Goal: Find specific page/section: Find specific page/section

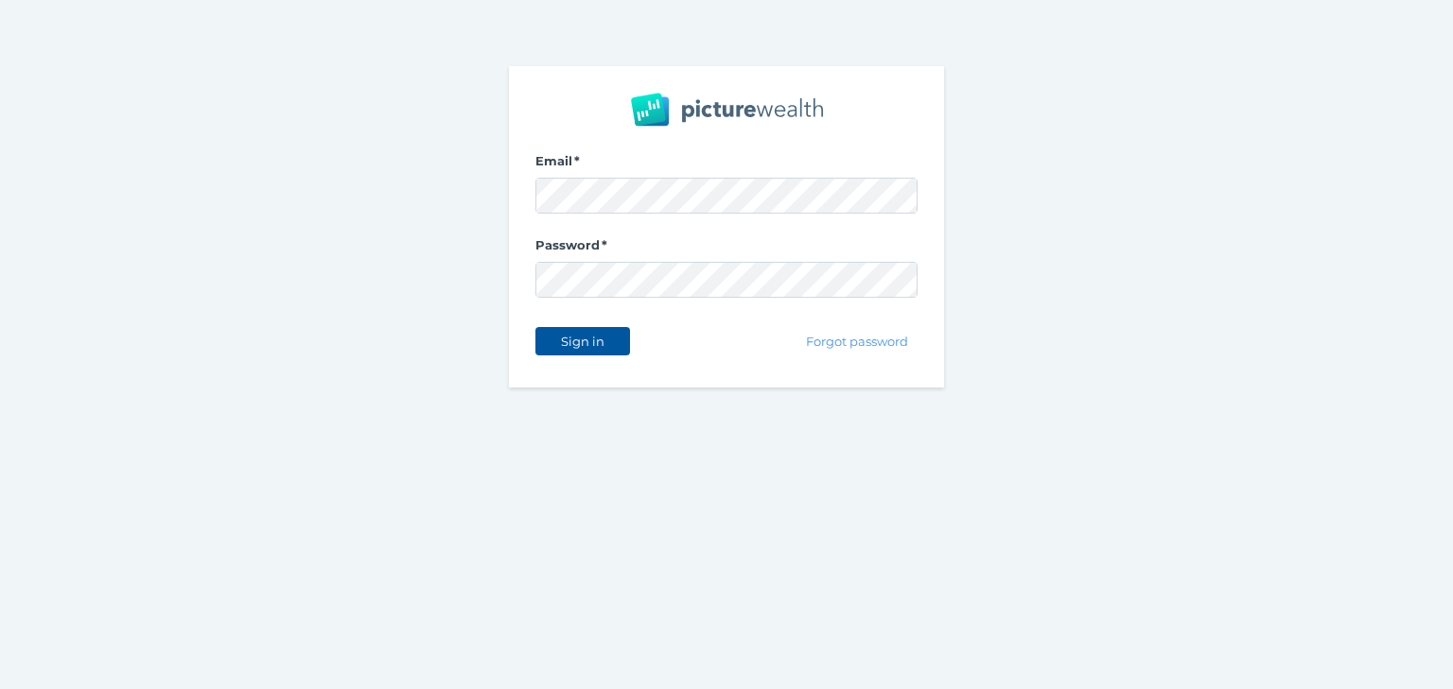
click at [585, 338] on span "Sign in" at bounding box center [582, 341] width 60 height 15
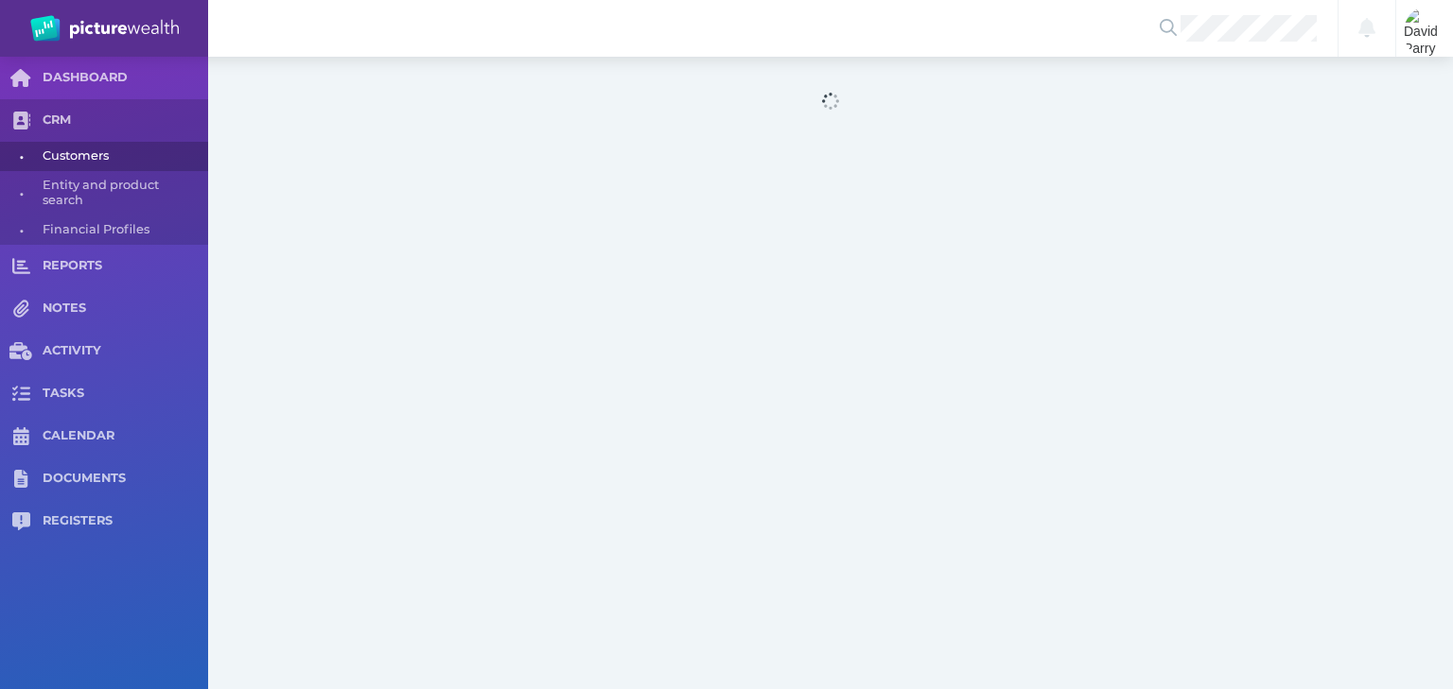
select select "25"
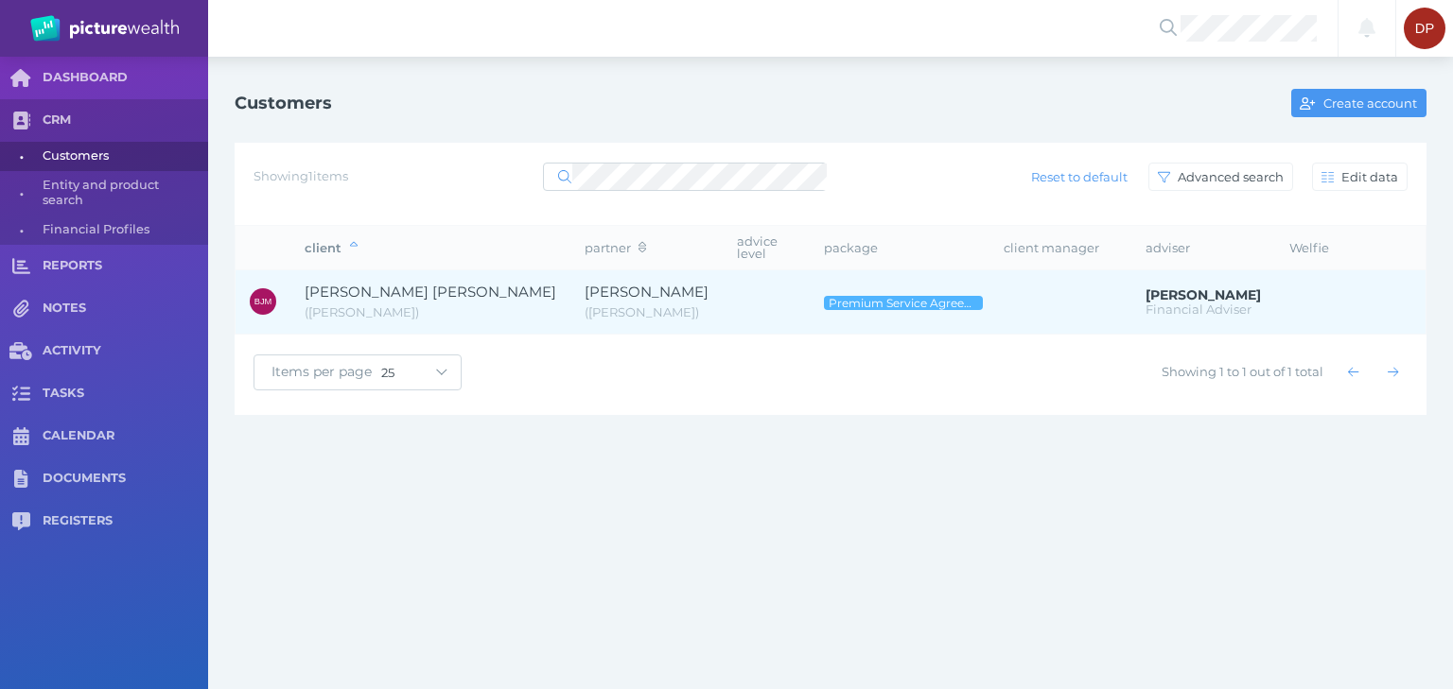
click at [368, 283] on span "[PERSON_NAME] [PERSON_NAME]" at bounding box center [431, 292] width 252 height 18
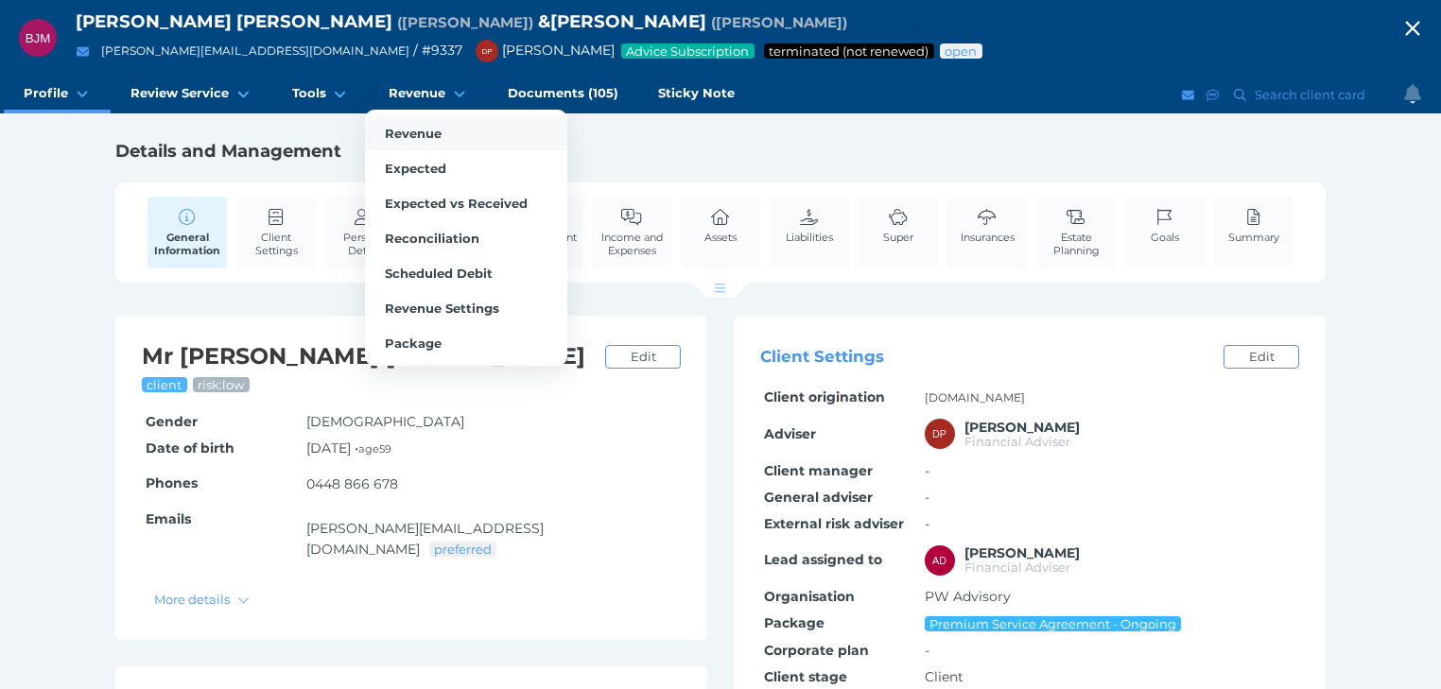
click at [407, 133] on span "Revenue" at bounding box center [413, 133] width 57 height 15
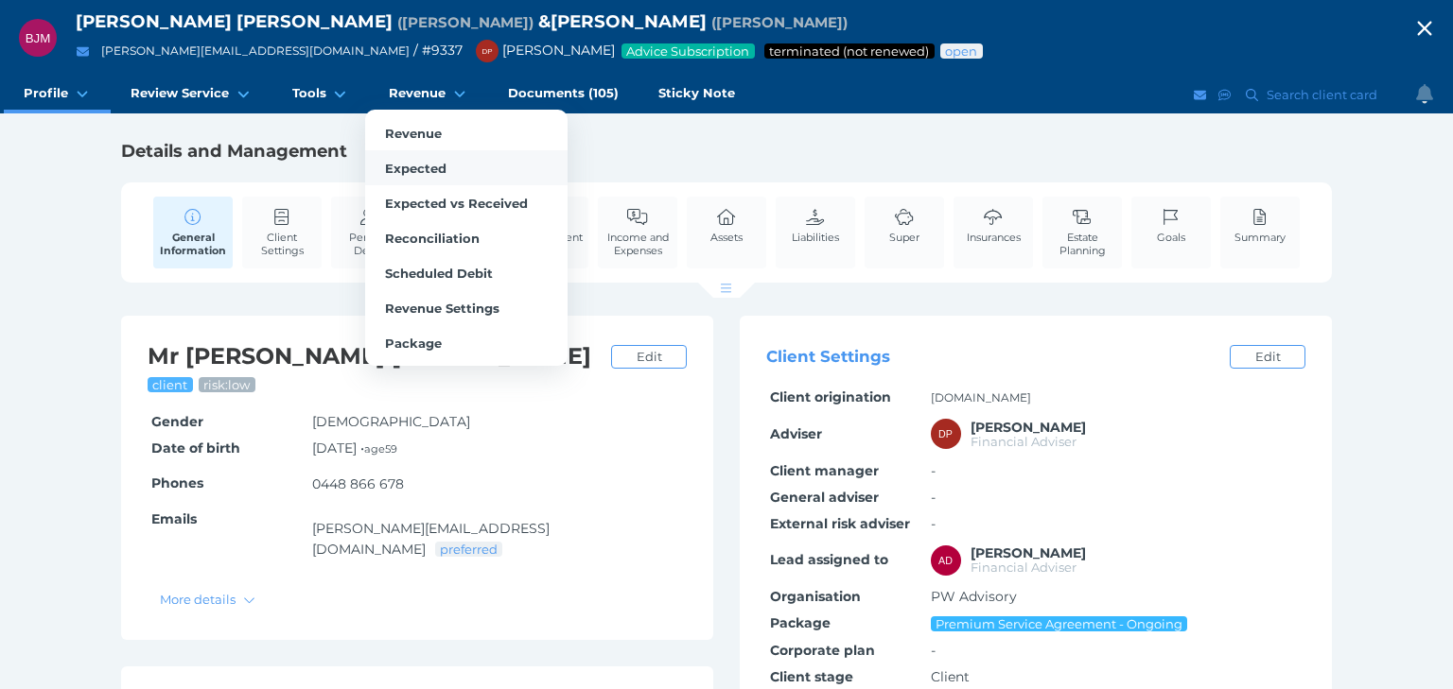
select select "25"
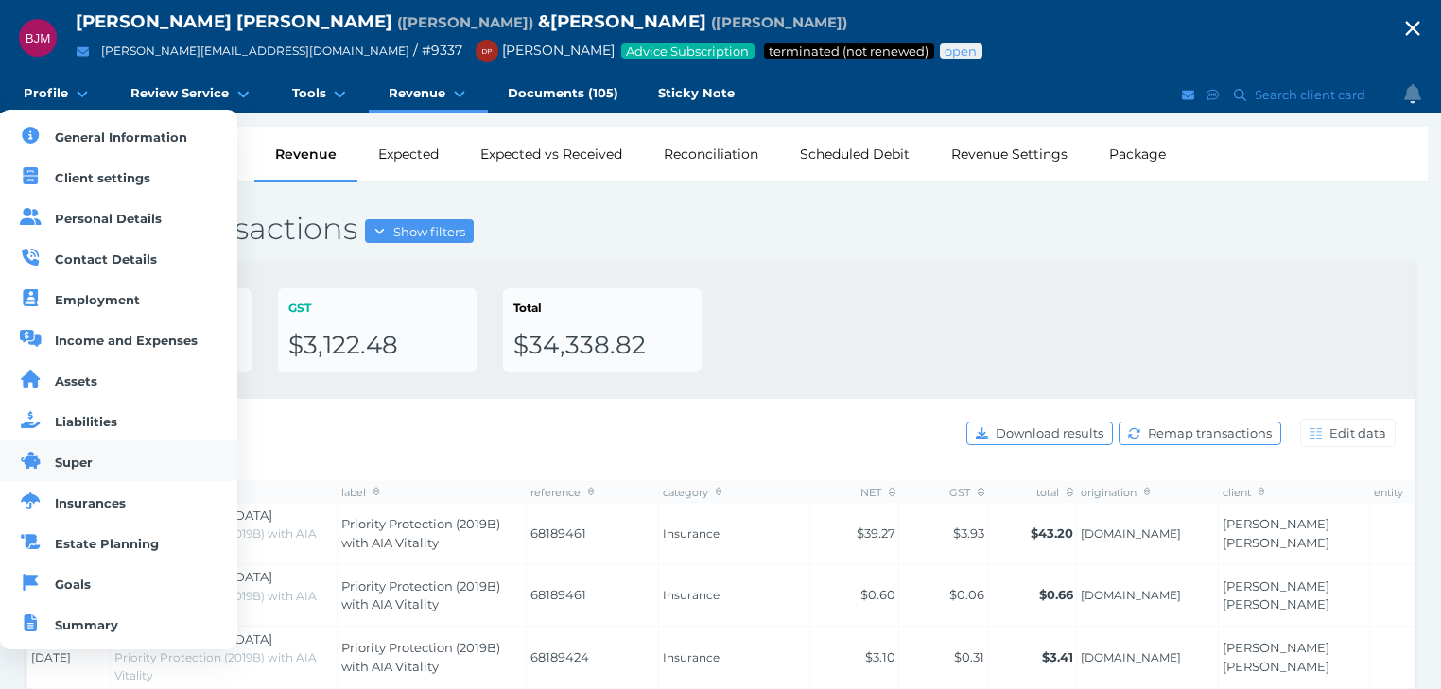
click at [124, 472] on link "Super" at bounding box center [118, 461] width 237 height 41
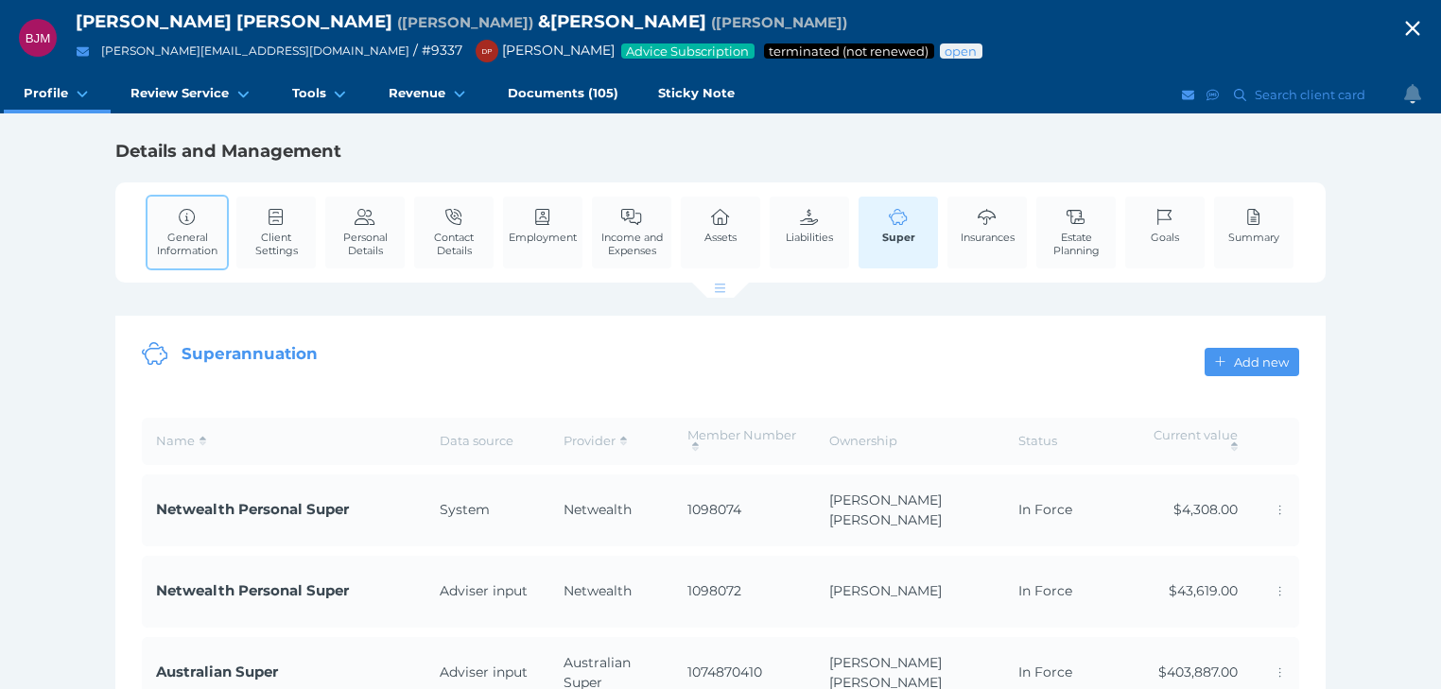
click at [197, 239] on span "General Information" at bounding box center [187, 244] width 70 height 26
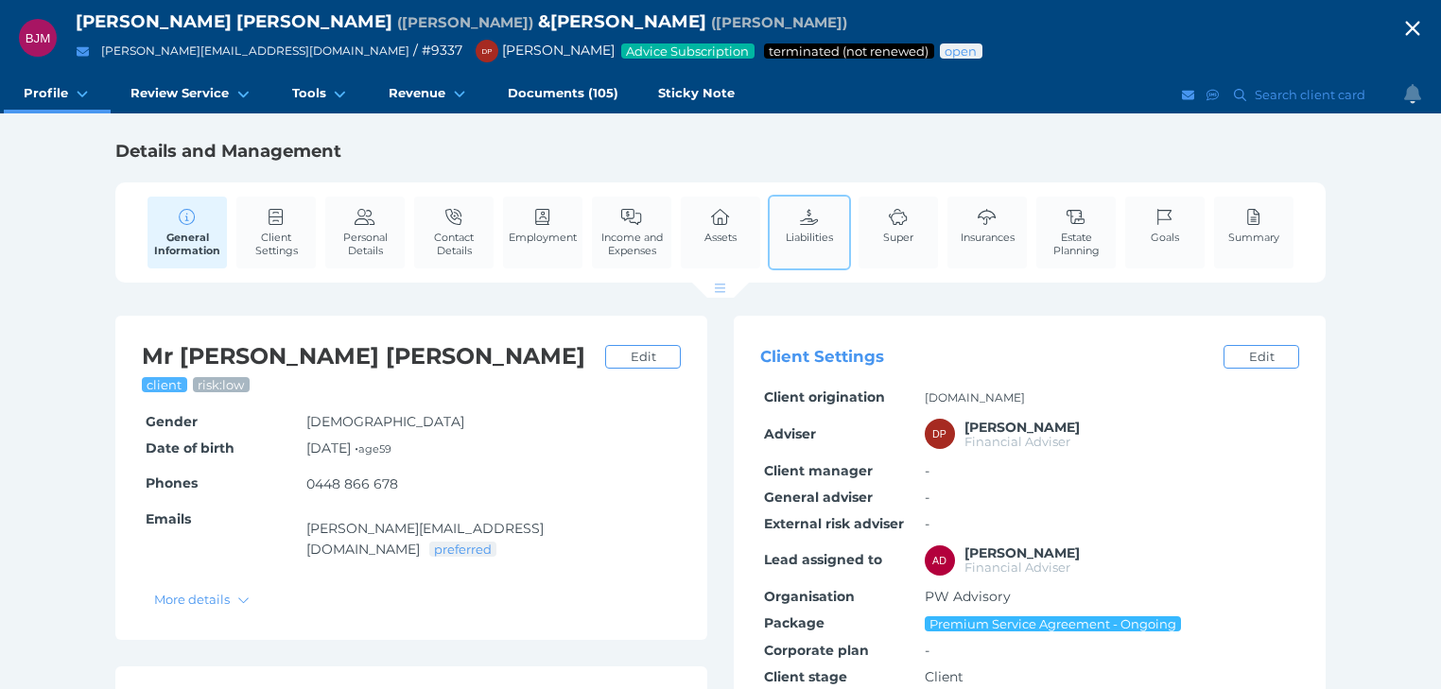
click at [810, 231] on span "Liabilities" at bounding box center [809, 237] width 47 height 13
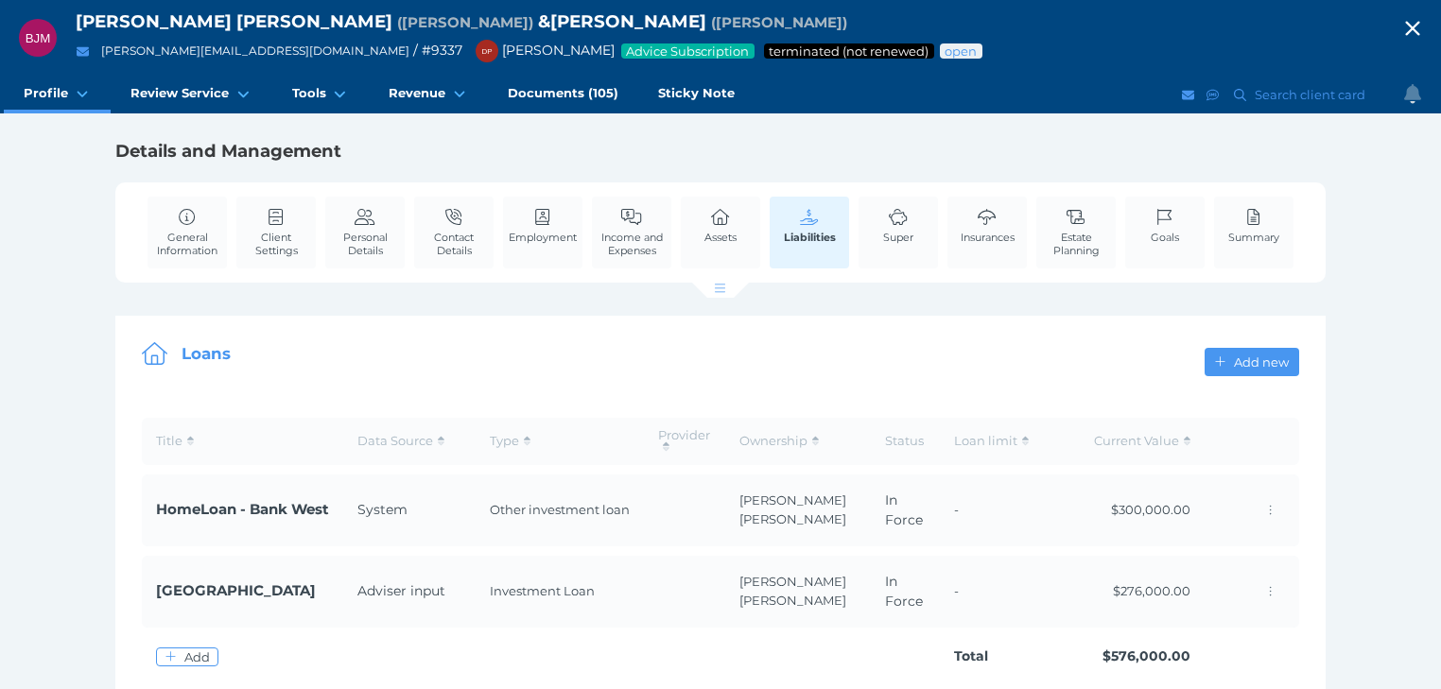
click at [1424, 23] on icon "button" at bounding box center [1413, 28] width 23 height 28
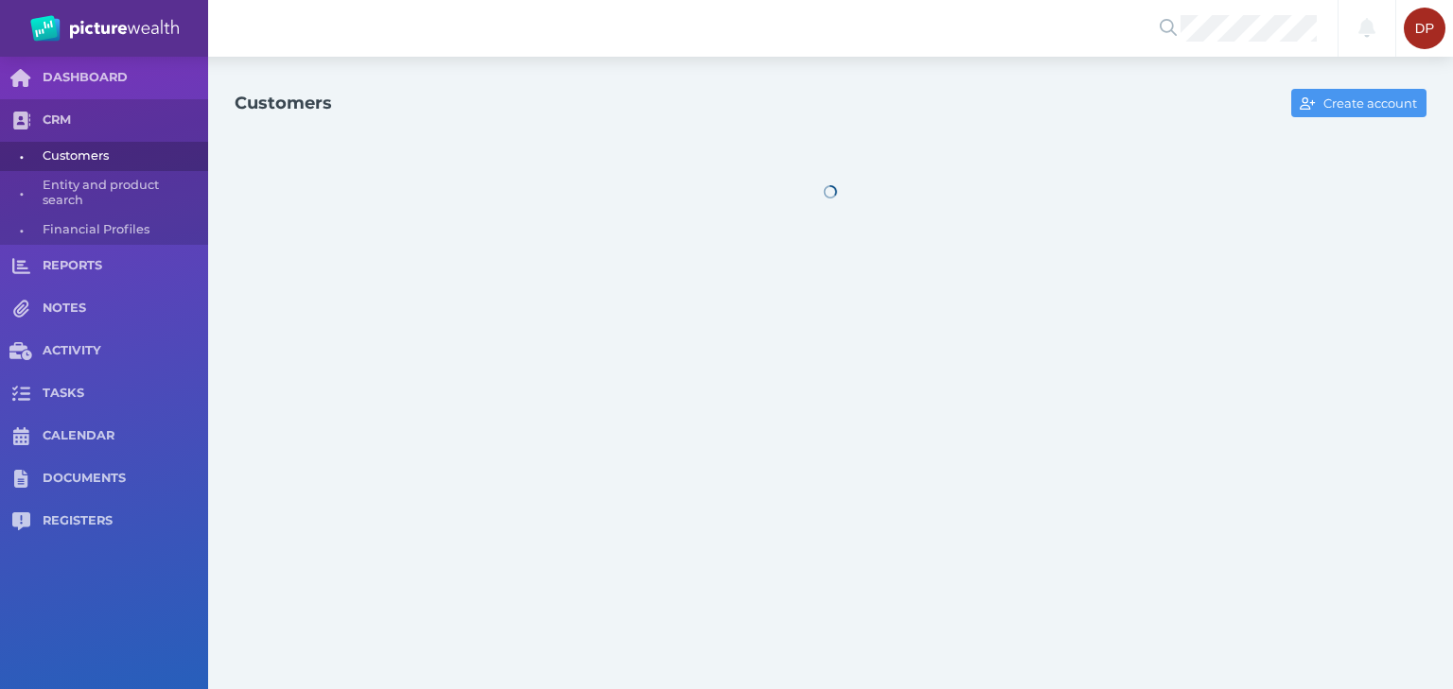
select select "25"
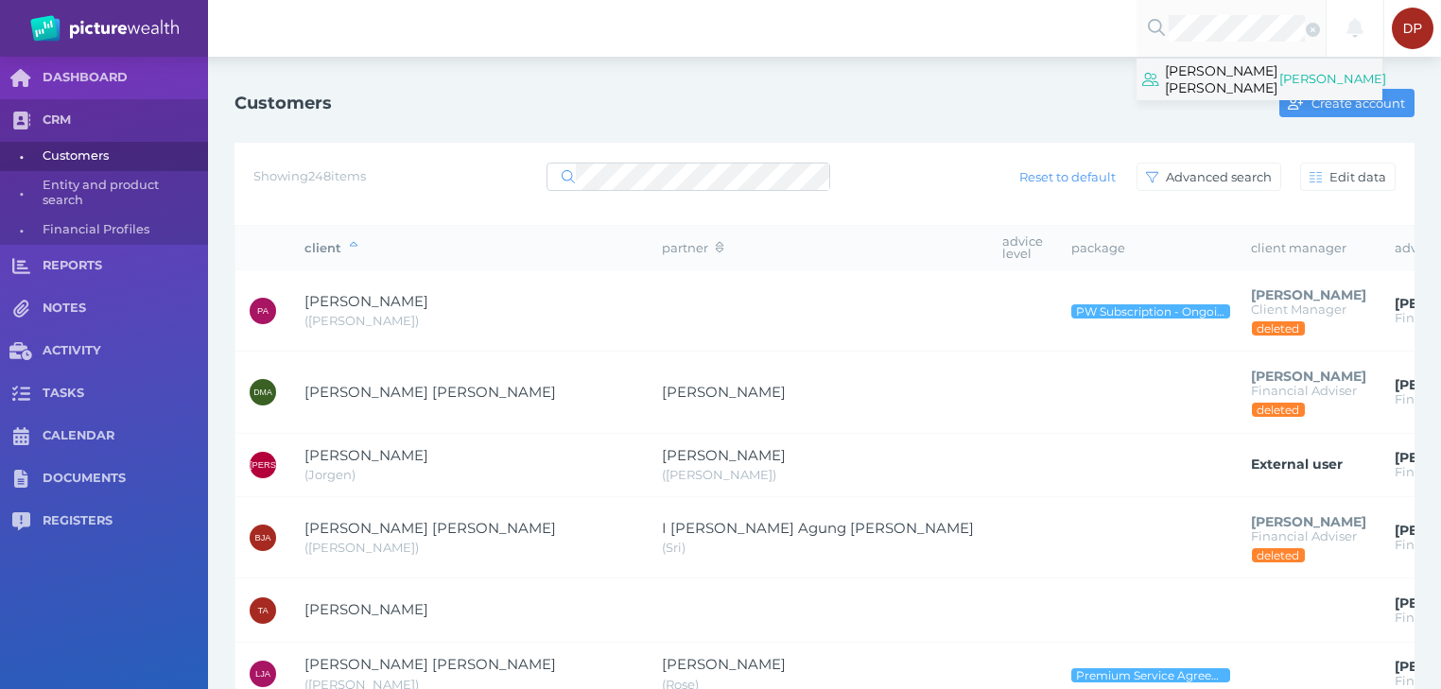
click at [1205, 75] on span "[PERSON_NAME] [PERSON_NAME]" at bounding box center [1221, 80] width 113 height 42
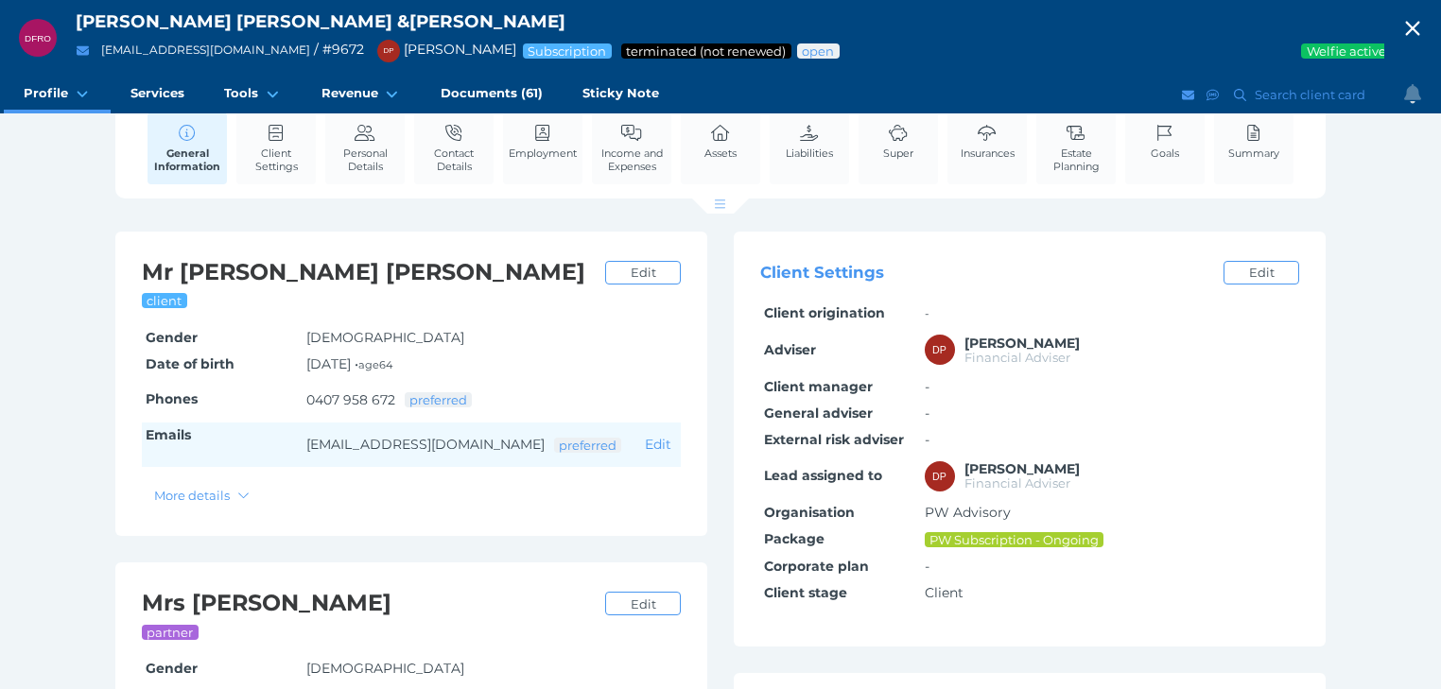
scroll to position [76, 0]
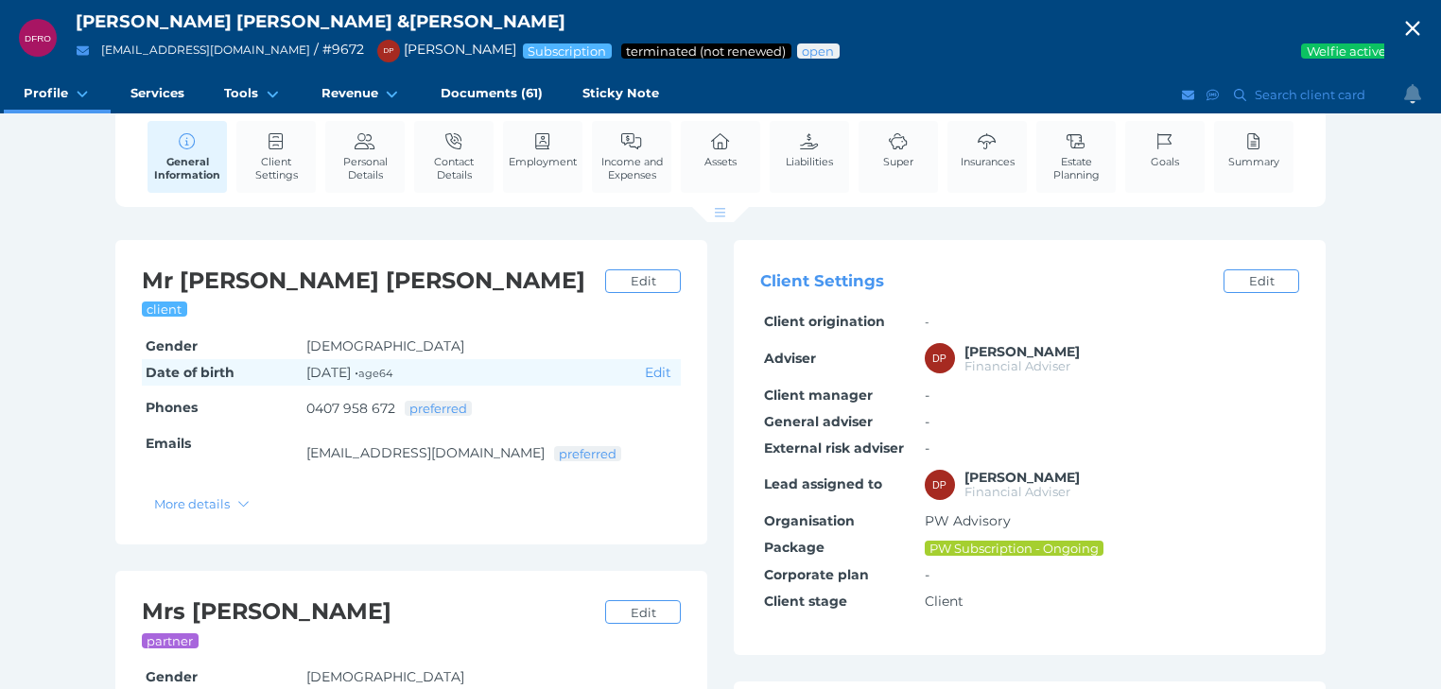
click at [329, 371] on span "[DATE] • age [DEMOGRAPHIC_DATA]" at bounding box center [349, 372] width 86 height 17
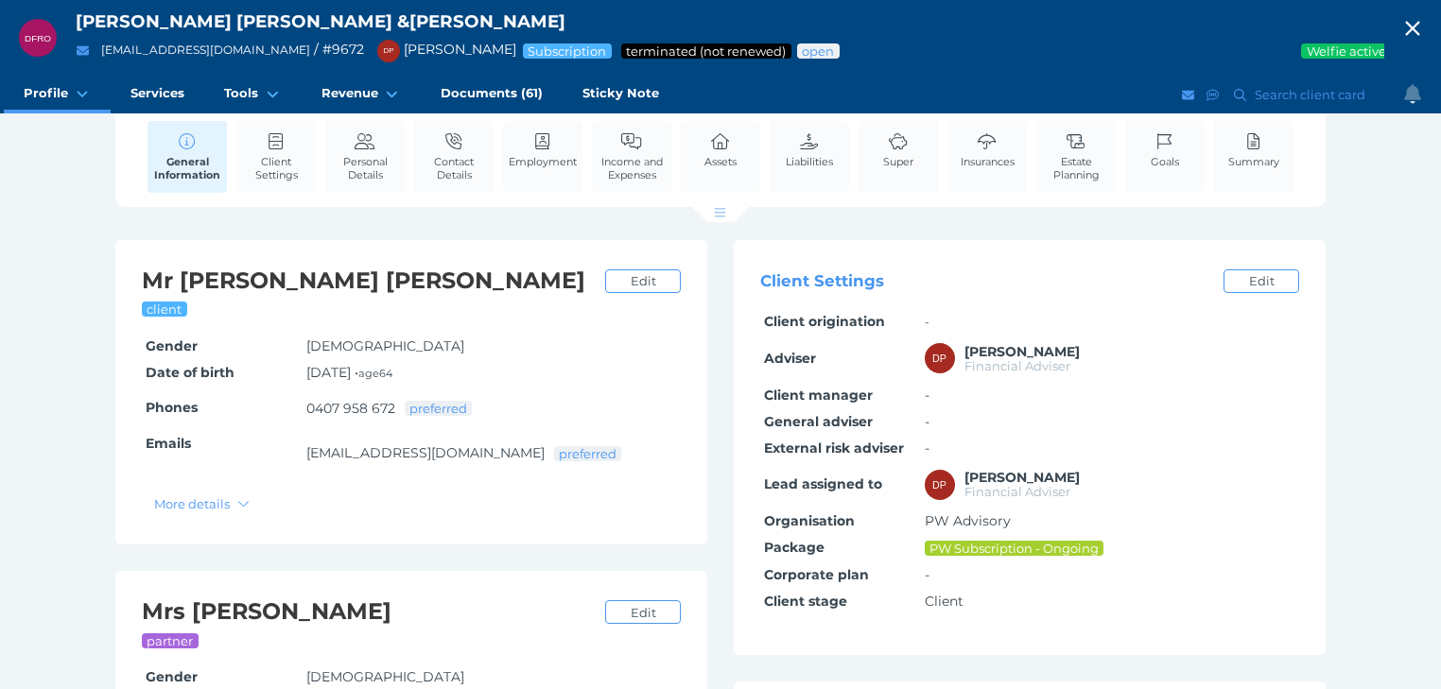
click at [47, 220] on div "DFRO [PERSON_NAME] [PERSON_NAME] & [PERSON_NAME] [PERSON_NAME][EMAIL_ADDRESS][D…" at bounding box center [720, 500] width 1441 height 1152
click at [541, 169] on link "Employment" at bounding box center [543, 150] width 78 height 58
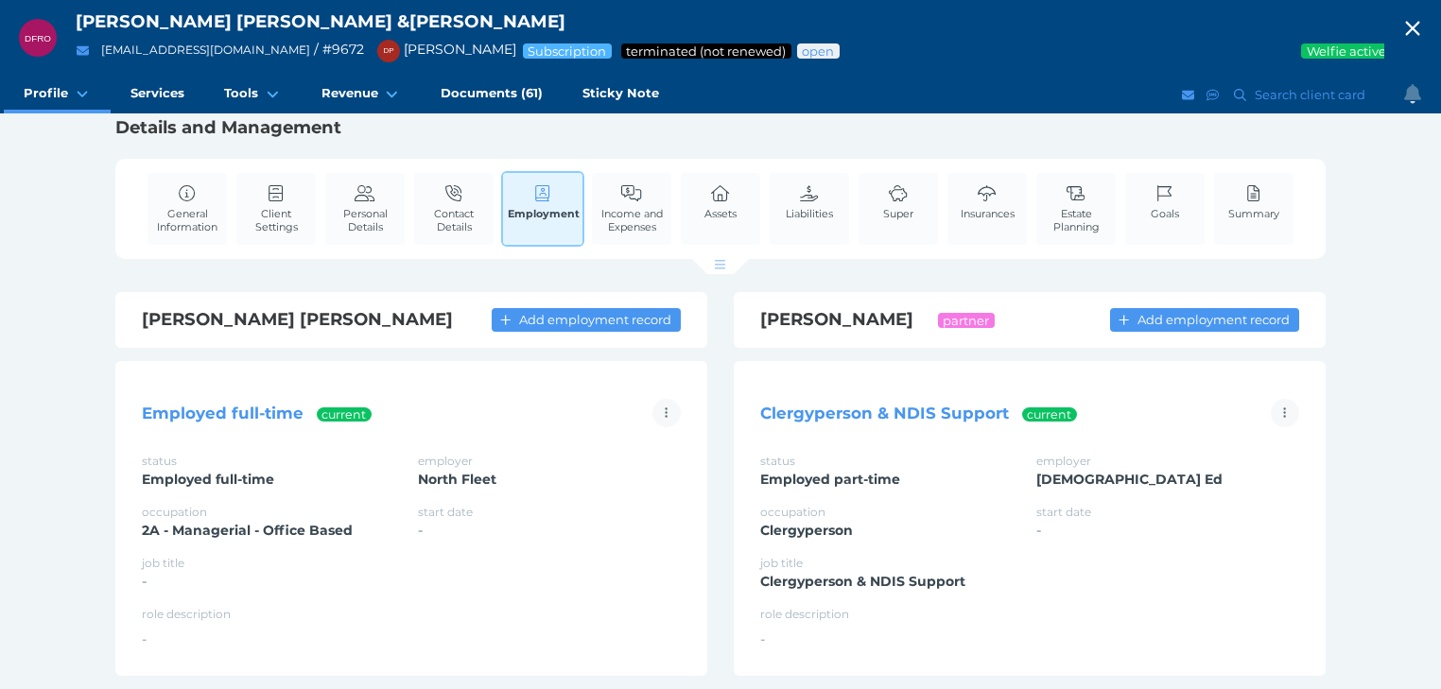
scroll to position [23, 0]
click at [639, 201] on link "Income and Expenses" at bounding box center [631, 209] width 79 height 71
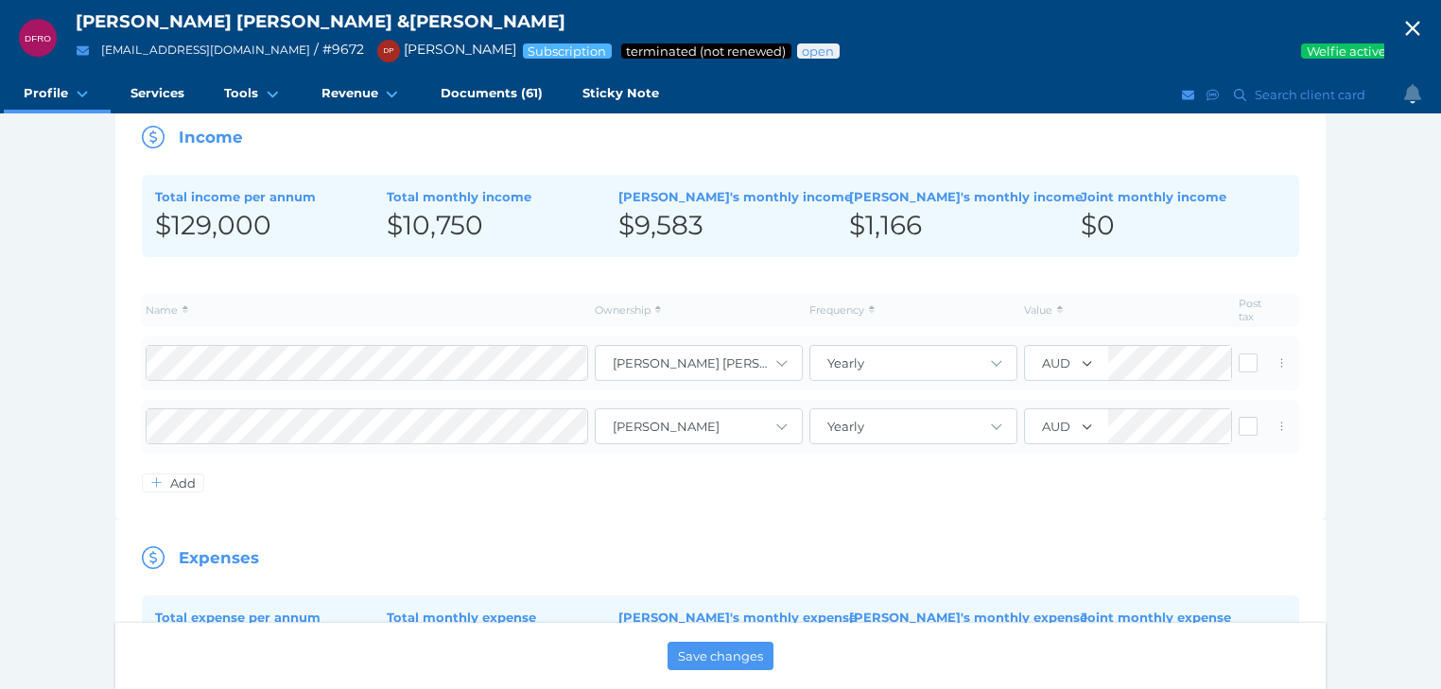
scroll to position [227, 0]
